Goal: Transaction & Acquisition: Obtain resource

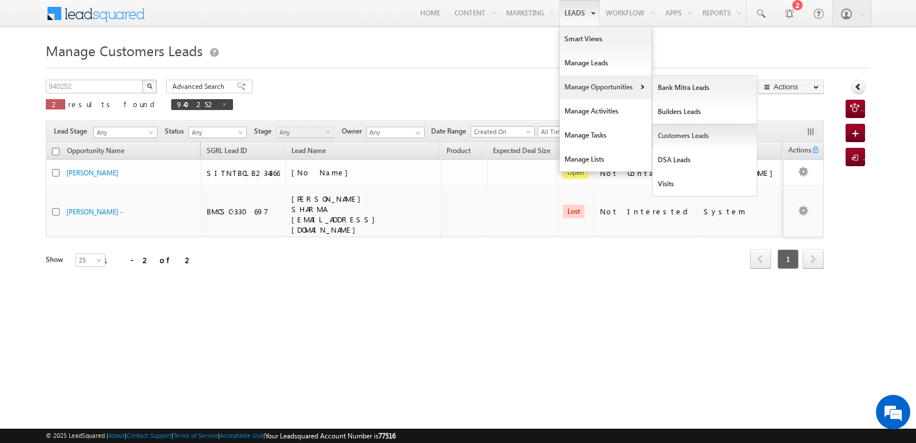
click at [677, 135] on link "Customers Leads" at bounding box center [705, 136] width 105 height 24
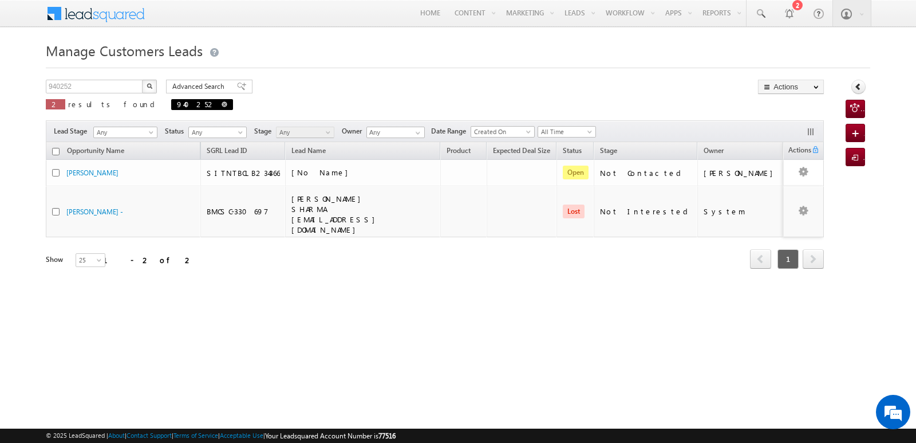
click at [222, 103] on span at bounding box center [225, 104] width 6 height 6
type input "Search Customers Leads"
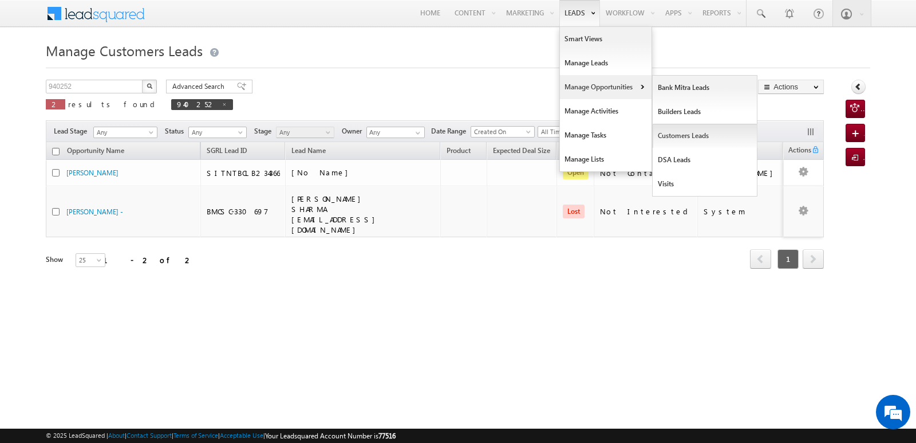
click at [669, 133] on link "Customers Leads" at bounding box center [705, 136] width 105 height 24
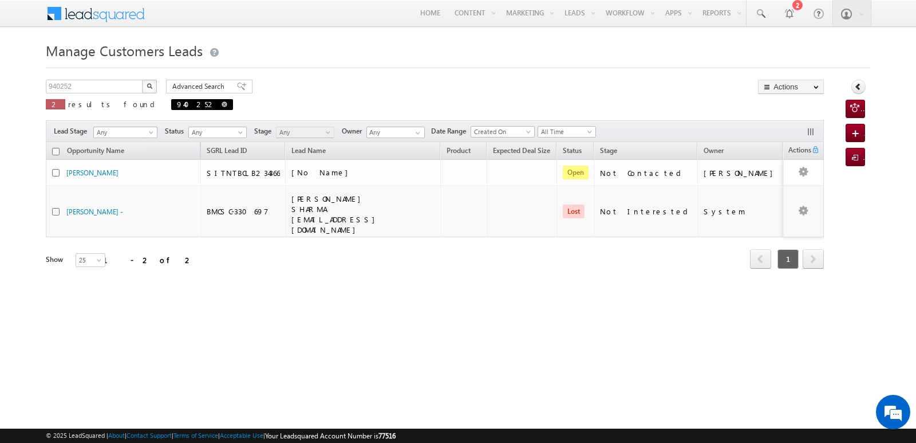
click at [222, 105] on span at bounding box center [225, 104] width 6 height 6
type input "Search Customers Leads"
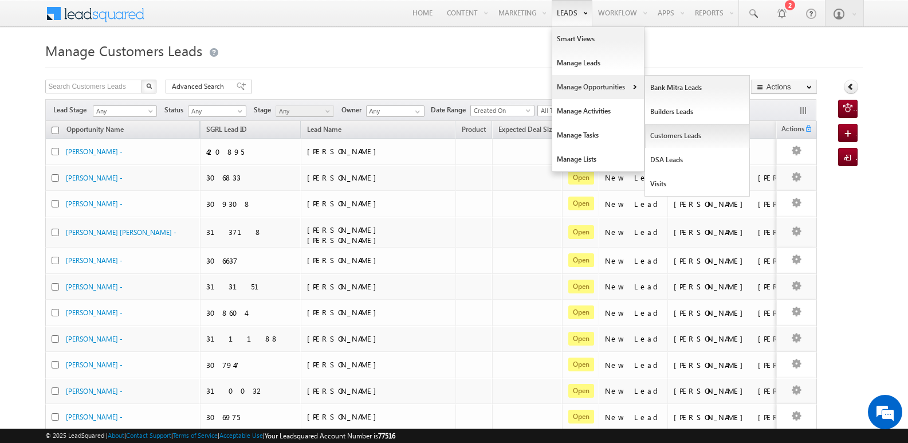
click at [665, 137] on link "Customers Leads" at bounding box center [697, 136] width 105 height 24
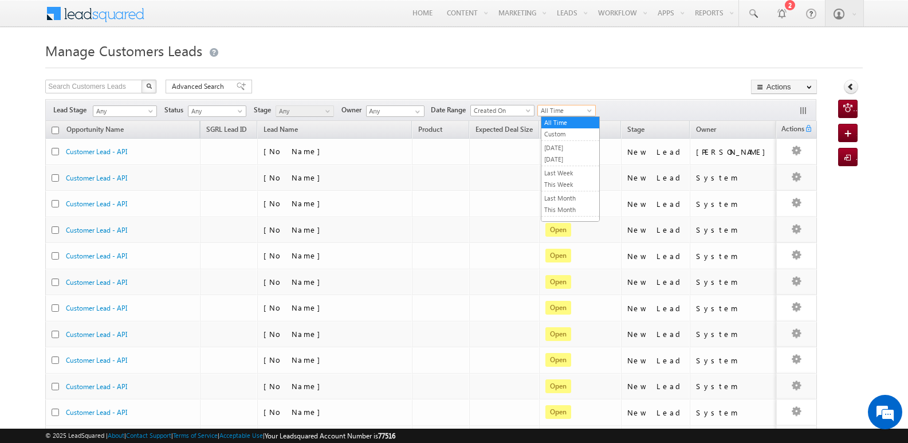
click at [554, 113] on span "All Time" at bounding box center [565, 110] width 54 height 10
click at [561, 164] on link "[DATE]" at bounding box center [570, 159] width 58 height 10
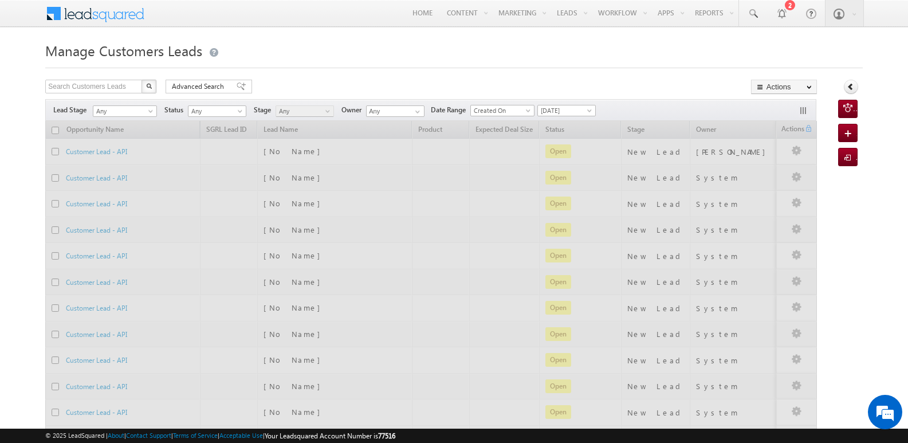
click at [654, 68] on div "Manage Customers Leads Search Customers Leads X 523098 results found Advanced S…" at bounding box center [453, 445] width 817 height 815
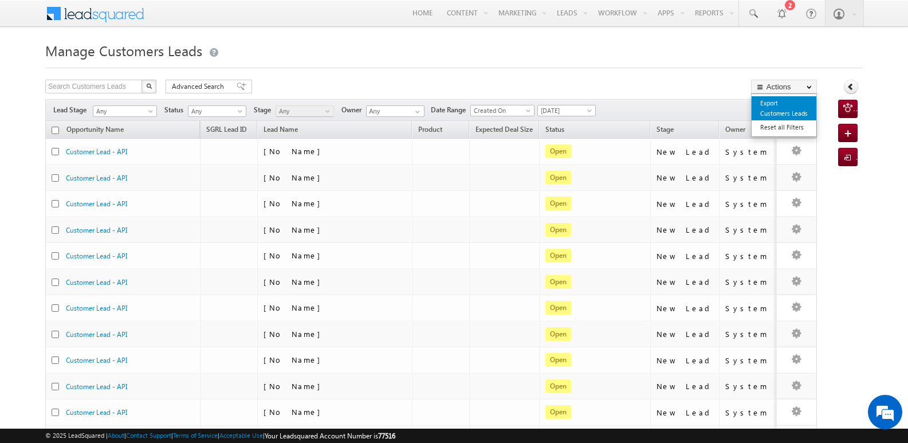
click at [780, 107] on link "Export Customers Leads" at bounding box center [783, 108] width 65 height 24
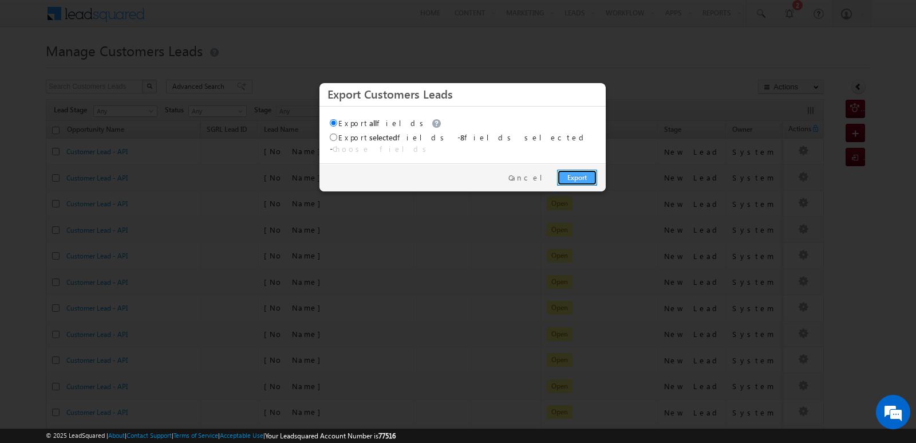
click at [579, 169] on link "Export" at bounding box center [577, 177] width 40 height 16
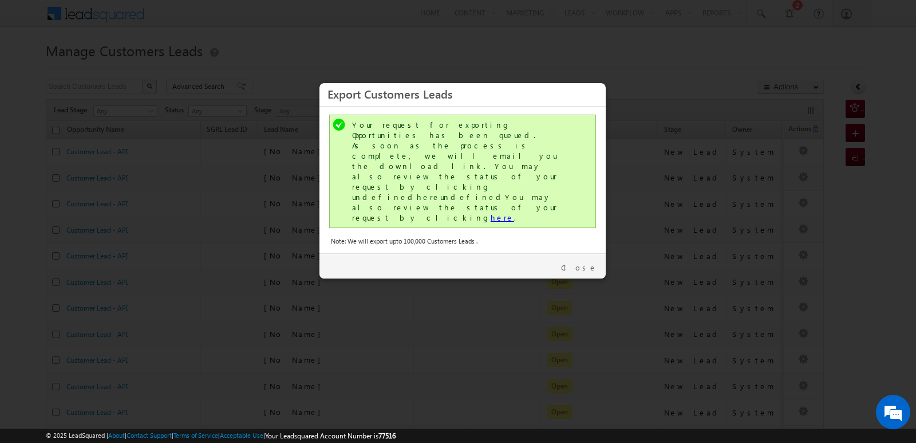
click at [491, 212] on link "here" at bounding box center [502, 217] width 23 height 10
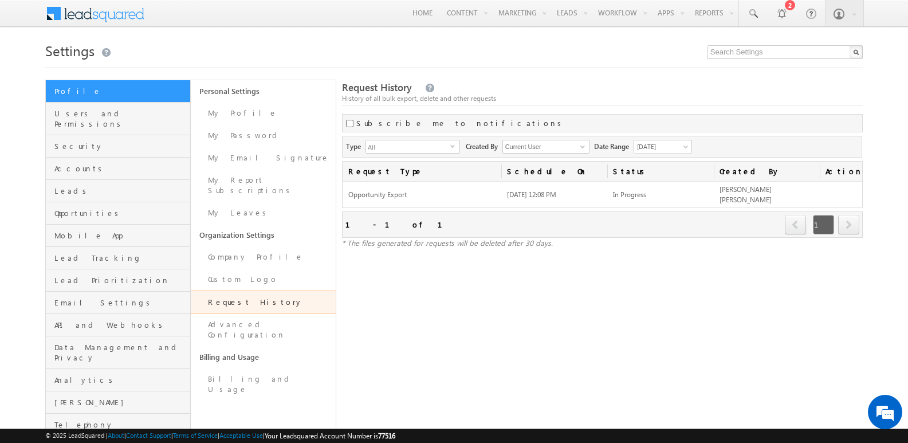
click at [695, 89] on div "Request History History of all bulk export, delete and other requests" at bounding box center [602, 93] width 520 height 25
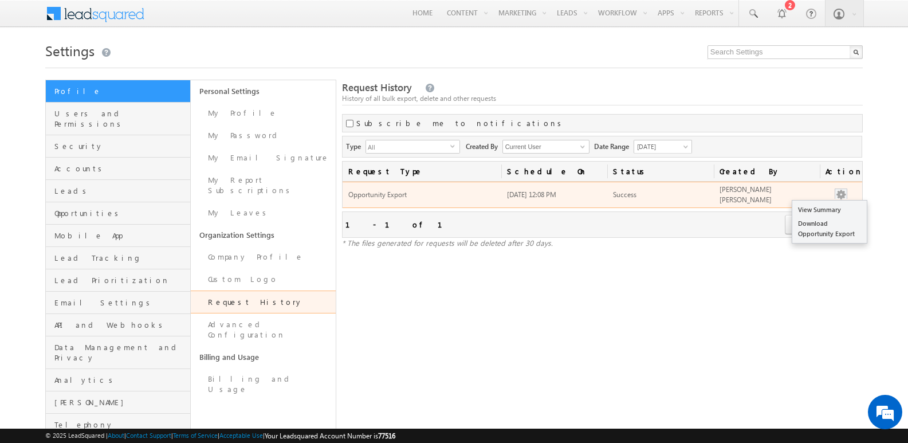
click at [840, 189] on button "button" at bounding box center [840, 194] width 11 height 11
click at [819, 230] on link "Download Opportunity Export" at bounding box center [829, 228] width 74 height 24
